Goal: Task Accomplishment & Management: Use online tool/utility

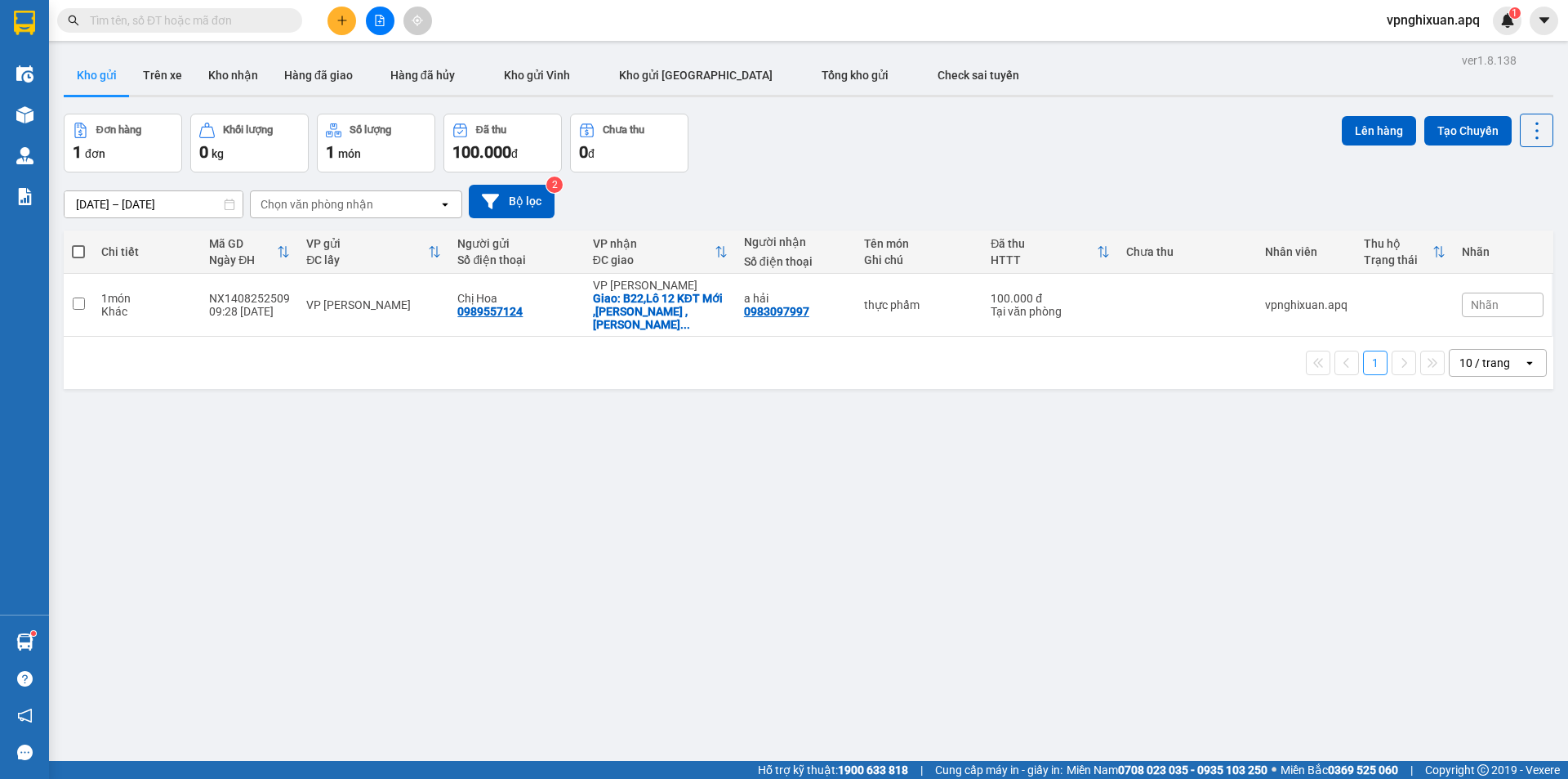
click at [74, 250] on span at bounding box center [78, 251] width 13 height 13
click at [78, 243] on input "checkbox" at bounding box center [78, 243] width 0 height 0
checkbox input "true"
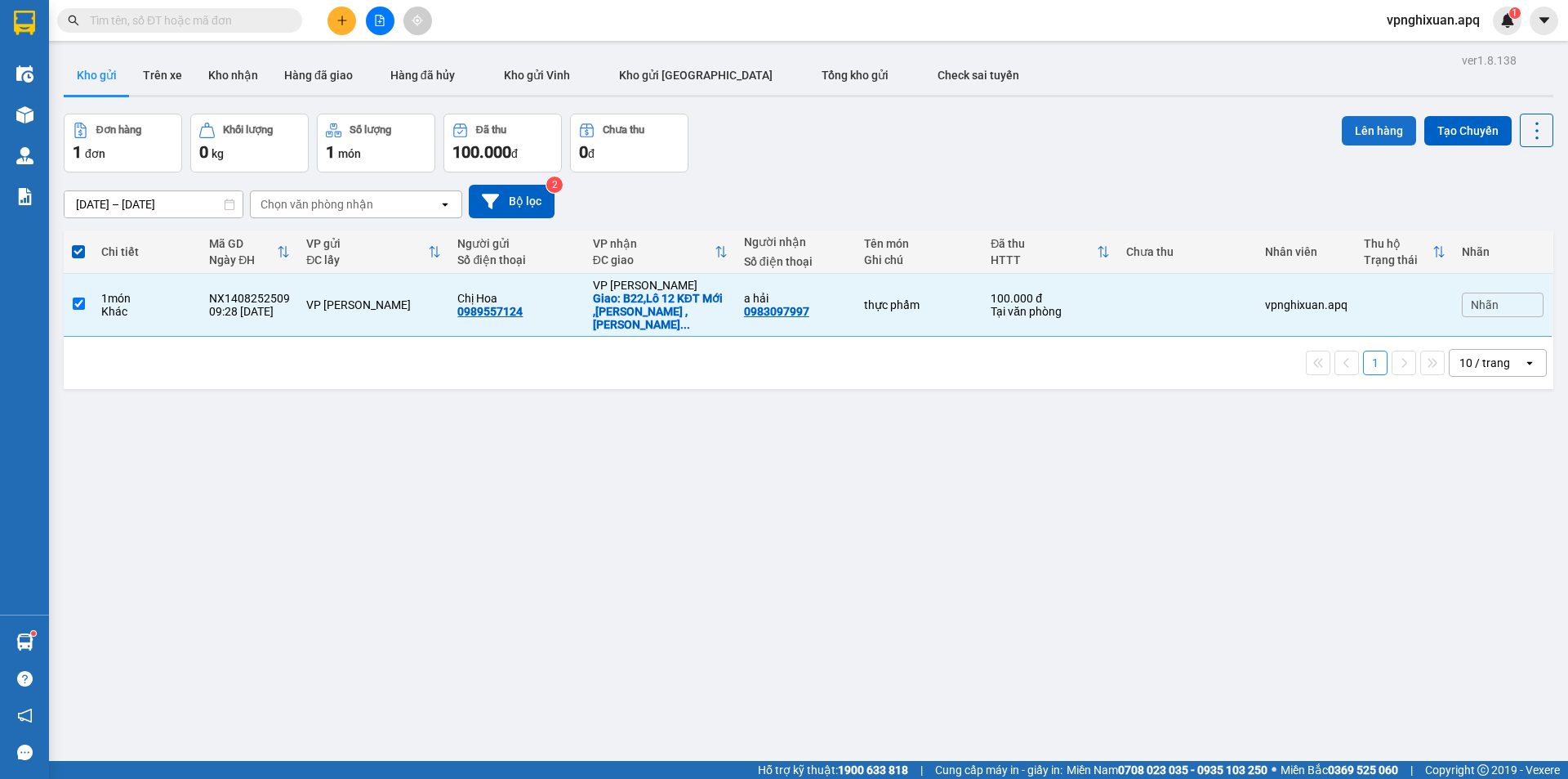
click at [1368, 134] on button "Lên hàng" at bounding box center [1379, 131] width 74 height 30
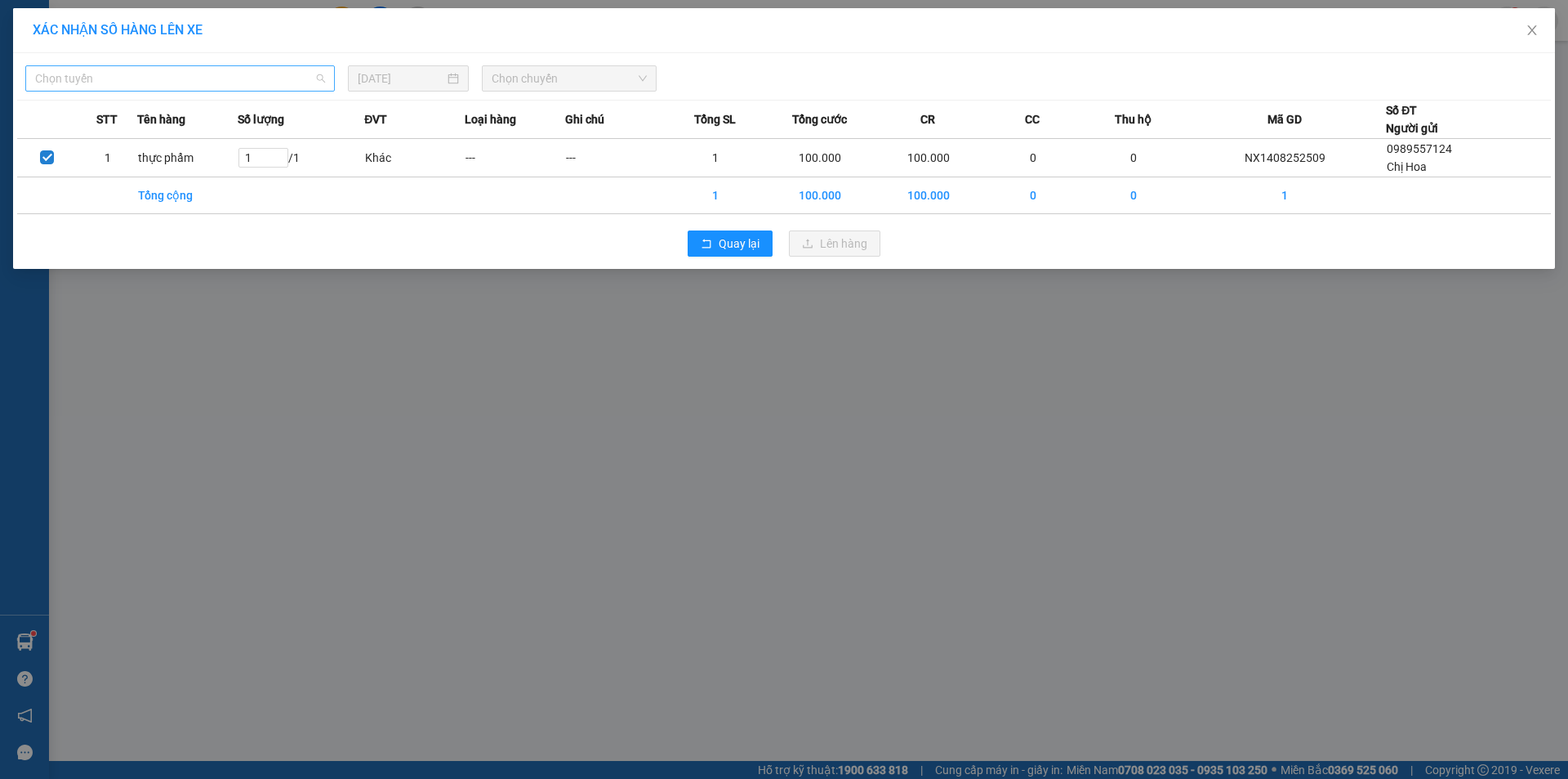
drag, startPoint x: 131, startPoint y: 80, endPoint x: 136, endPoint y: 90, distance: 11.2
click at [135, 79] on span "Chọn tuyến" at bounding box center [179, 78] width 290 height 24
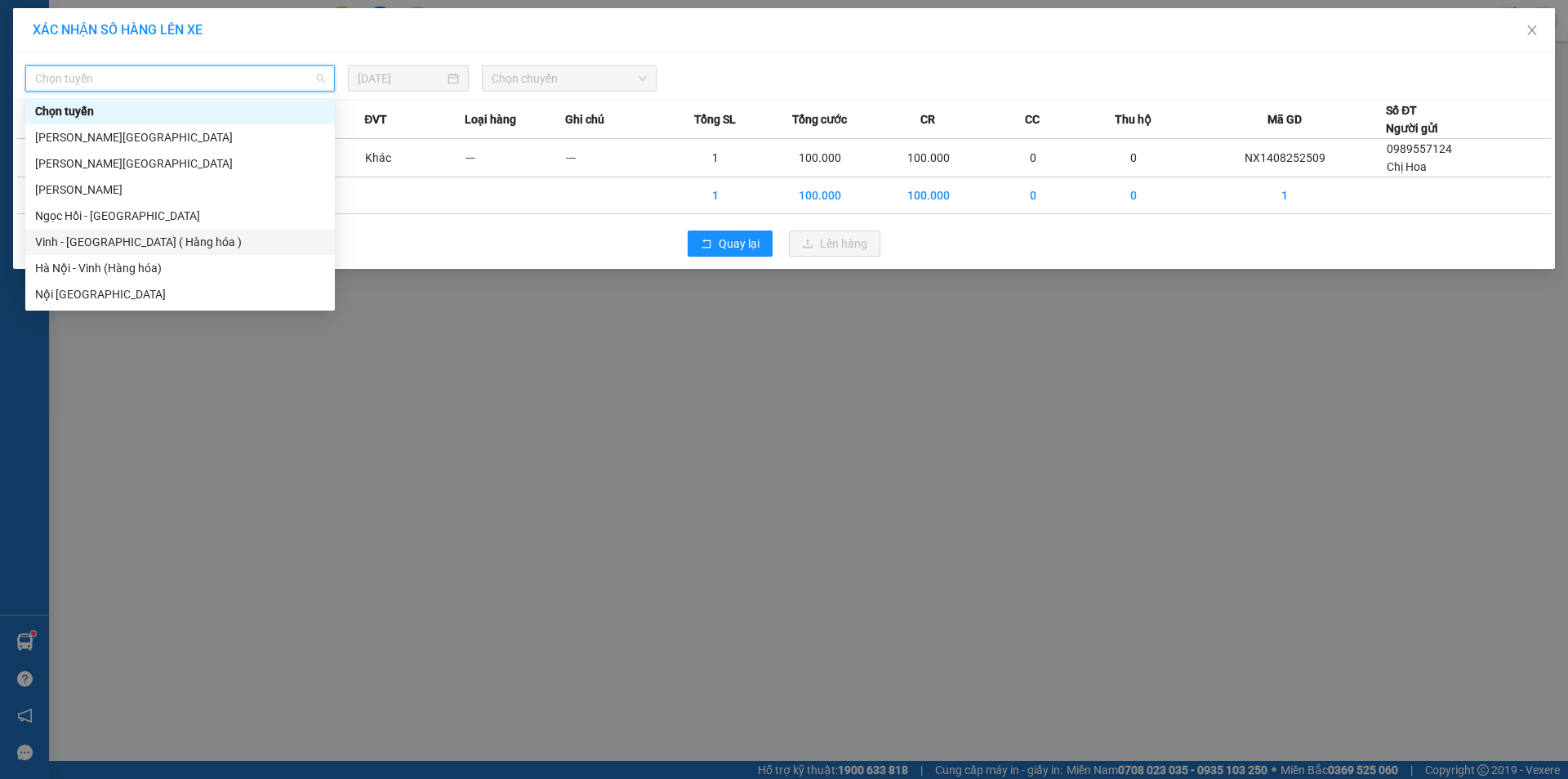
drag, startPoint x: 159, startPoint y: 240, endPoint x: 315, endPoint y: 180, distance: 167.1
click at [170, 238] on div "Vinh - [GEOGRAPHIC_DATA] ( Hàng hóa )" at bounding box center [179, 241] width 290 height 18
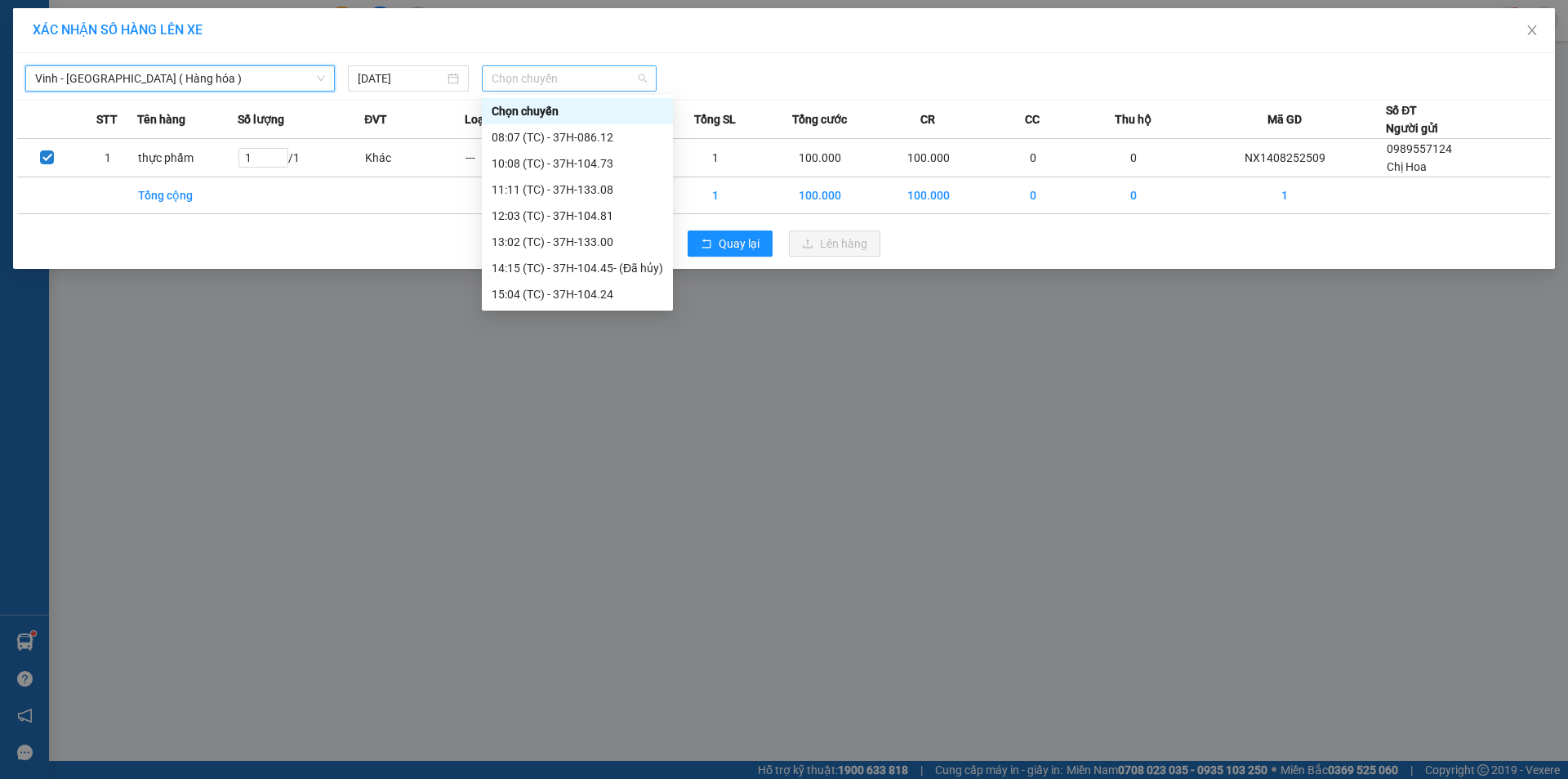
click at [578, 80] on span "Chọn chuyến" at bounding box center [570, 78] width 155 height 24
click at [585, 246] on div "13:02 (TC) - 37H-133.00" at bounding box center [578, 241] width 172 height 18
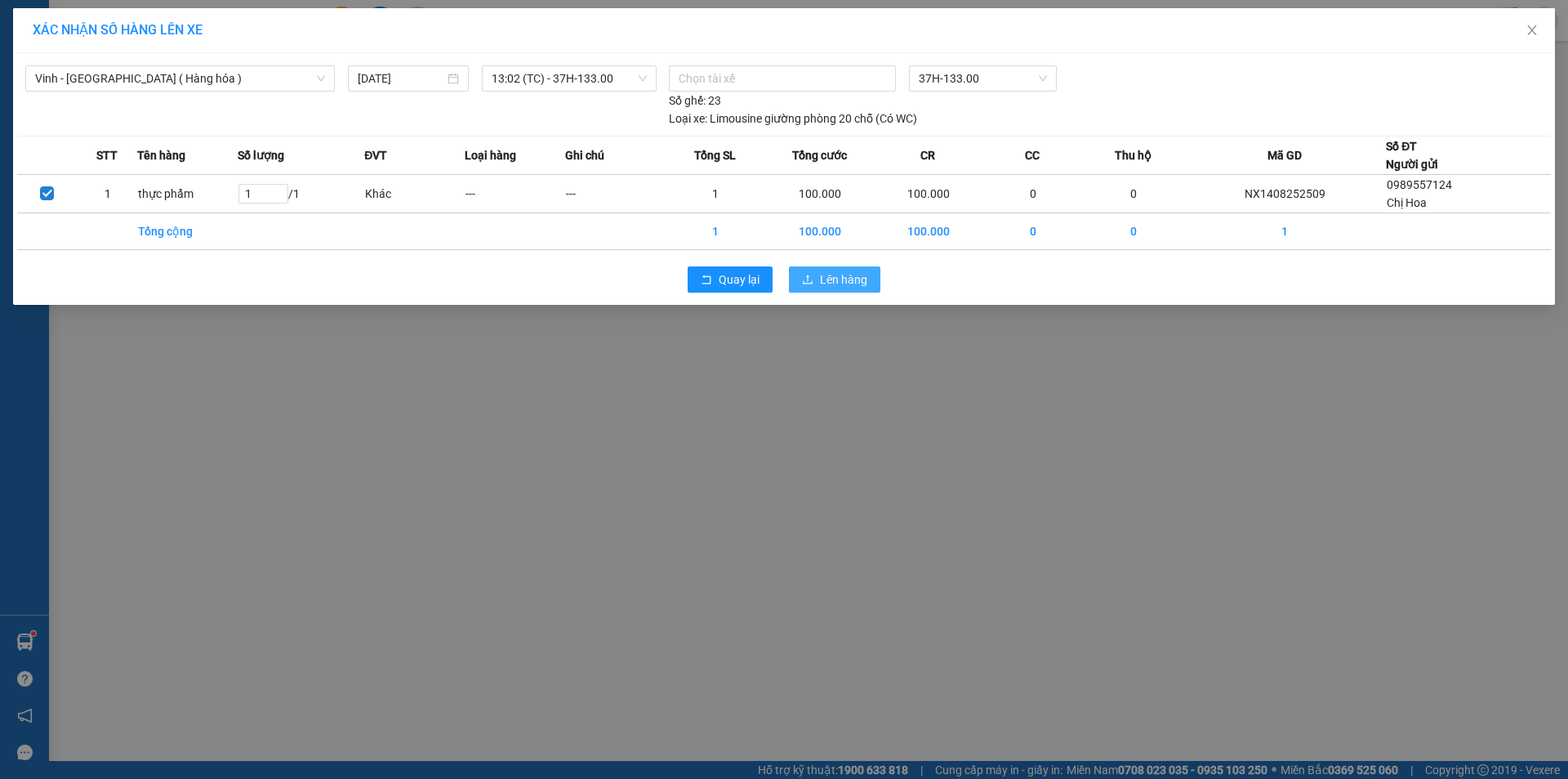
click at [838, 276] on span "Lên hàng" at bounding box center [843, 279] width 47 height 18
